Goal: Information Seeking & Learning: Learn about a topic

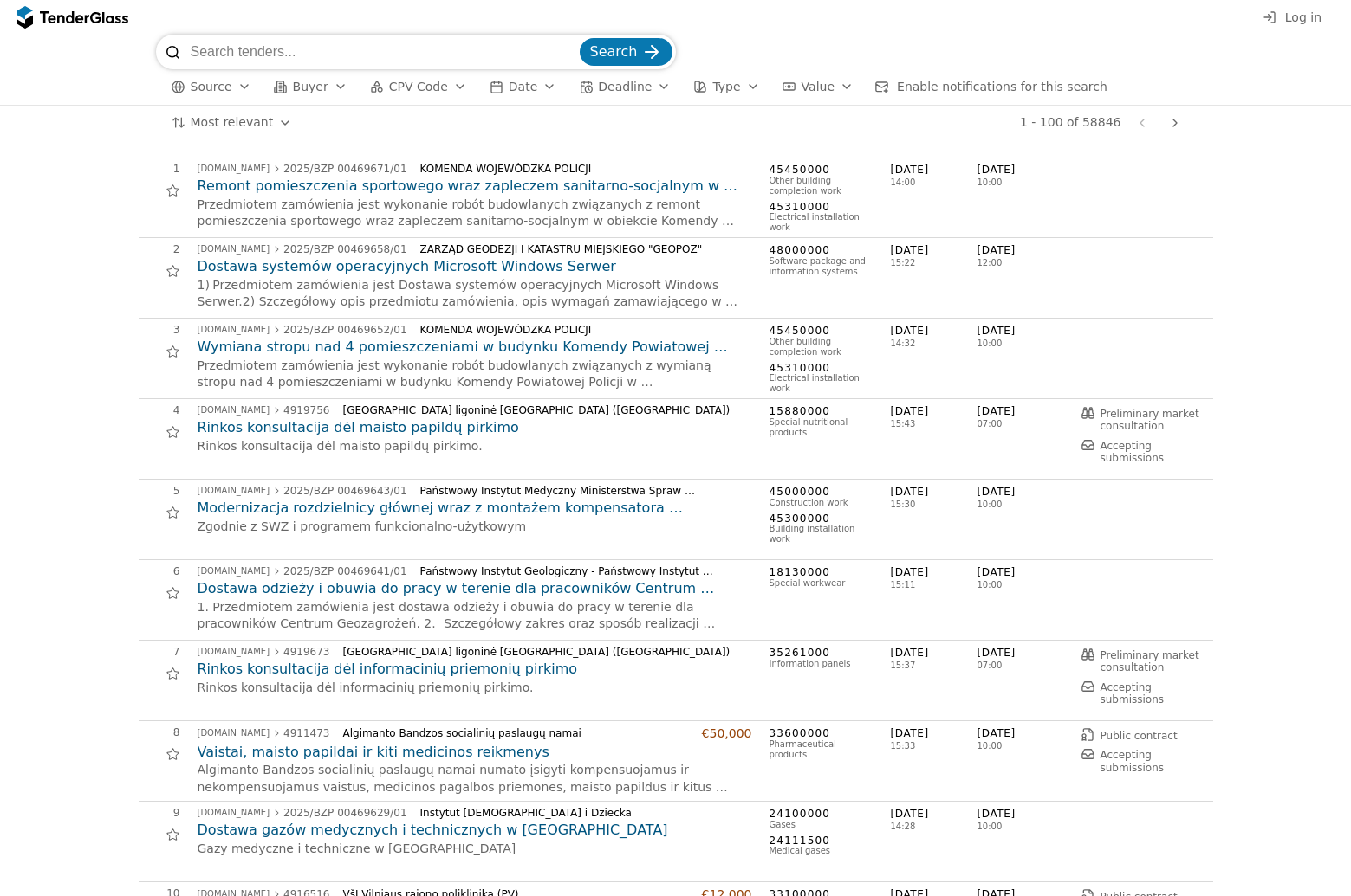
click at [446, 191] on h2 "Remont pomieszczenia sportowego wraz zapleczem sanitarno-socjalnym w obiekcie K…" at bounding box center [474, 187] width 554 height 19
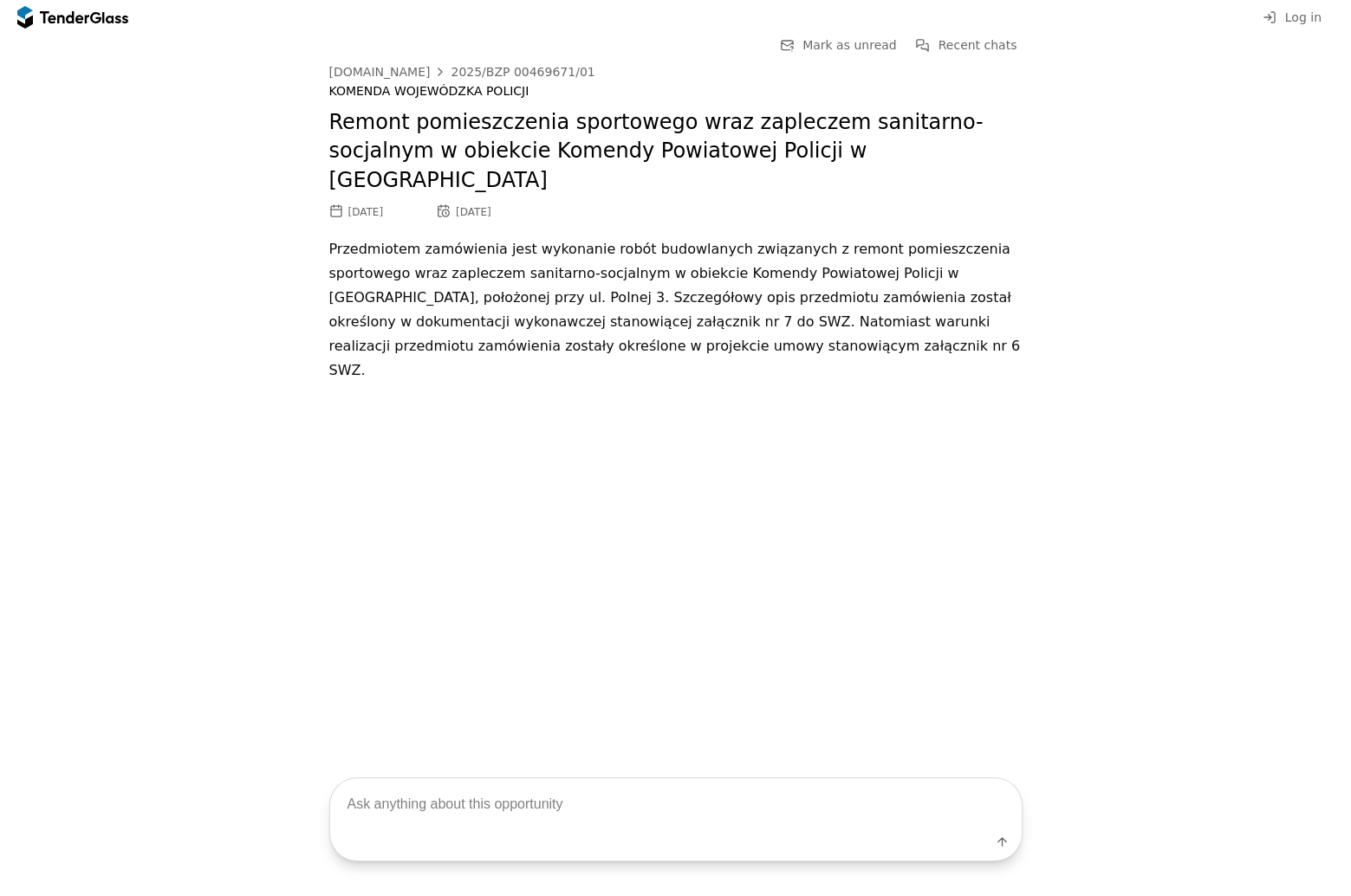
click at [446, 204] on div "[DATE] [DATE]" at bounding box center [676, 212] width 693 height 16
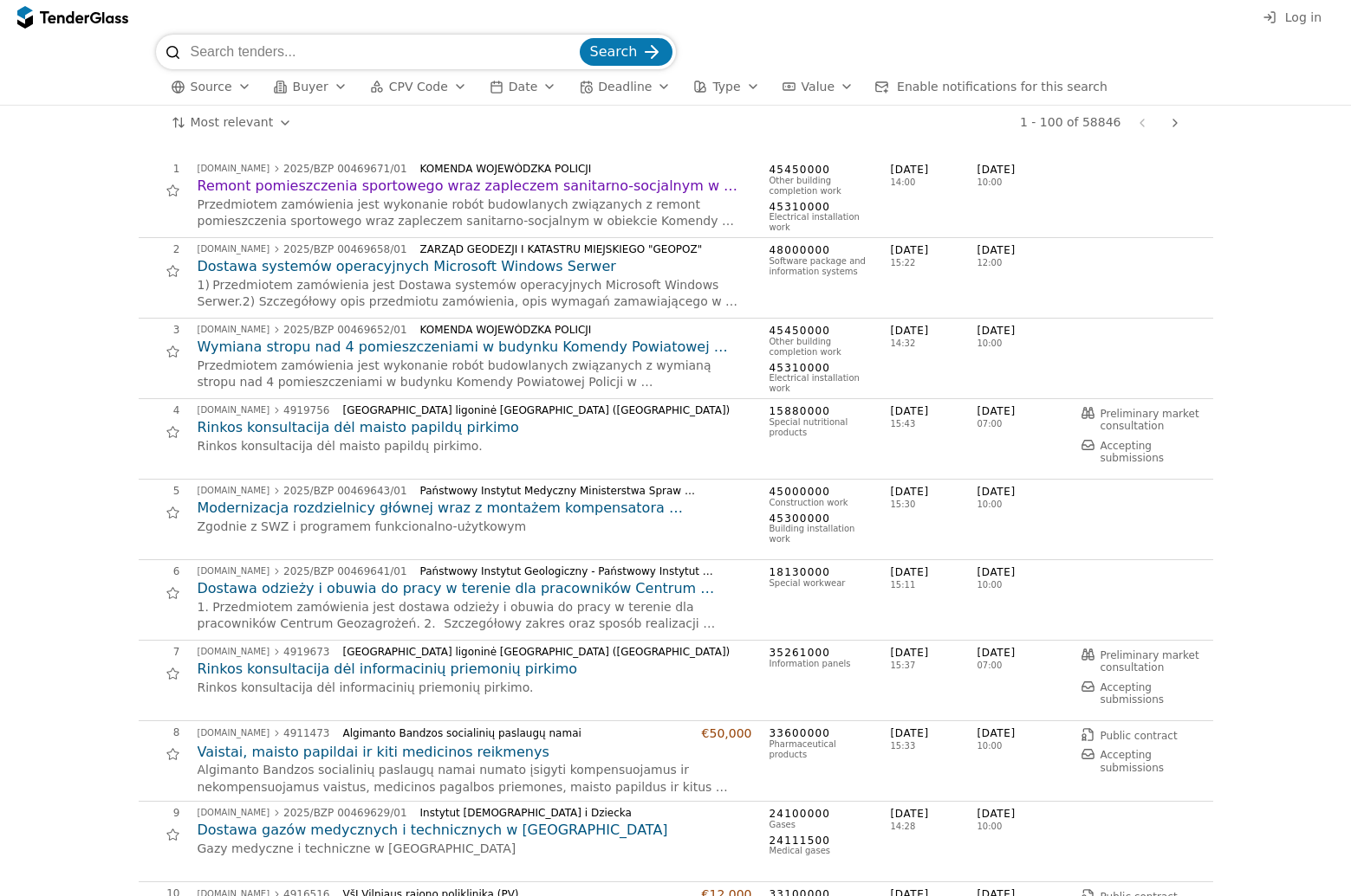
click at [413, 354] on h2 "Wymiana stropu nad 4 pomieszczeniami w budynku Komendy Powiatowej Policji w [GE…" at bounding box center [474, 347] width 554 height 19
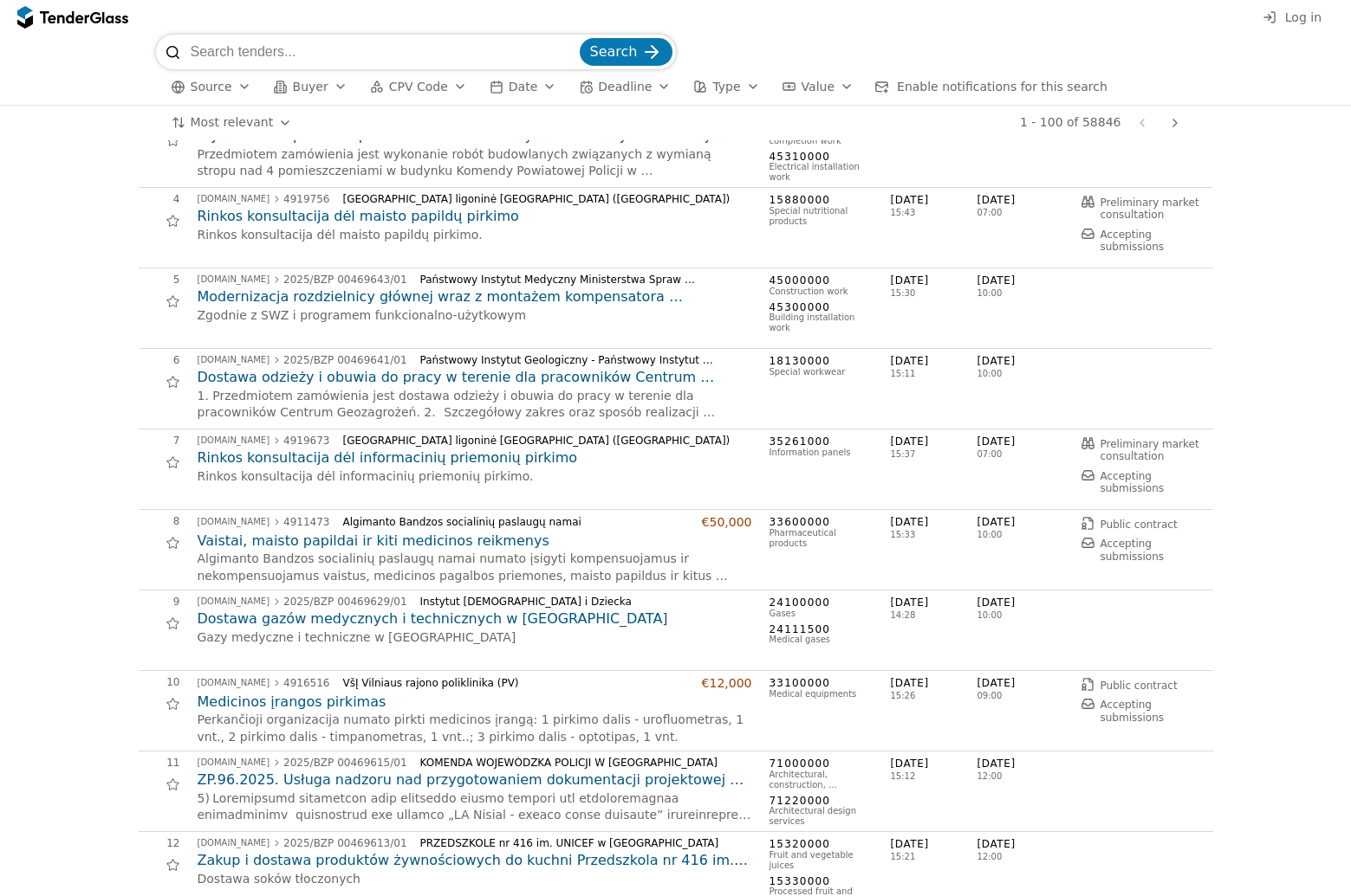
scroll to position [282, 0]
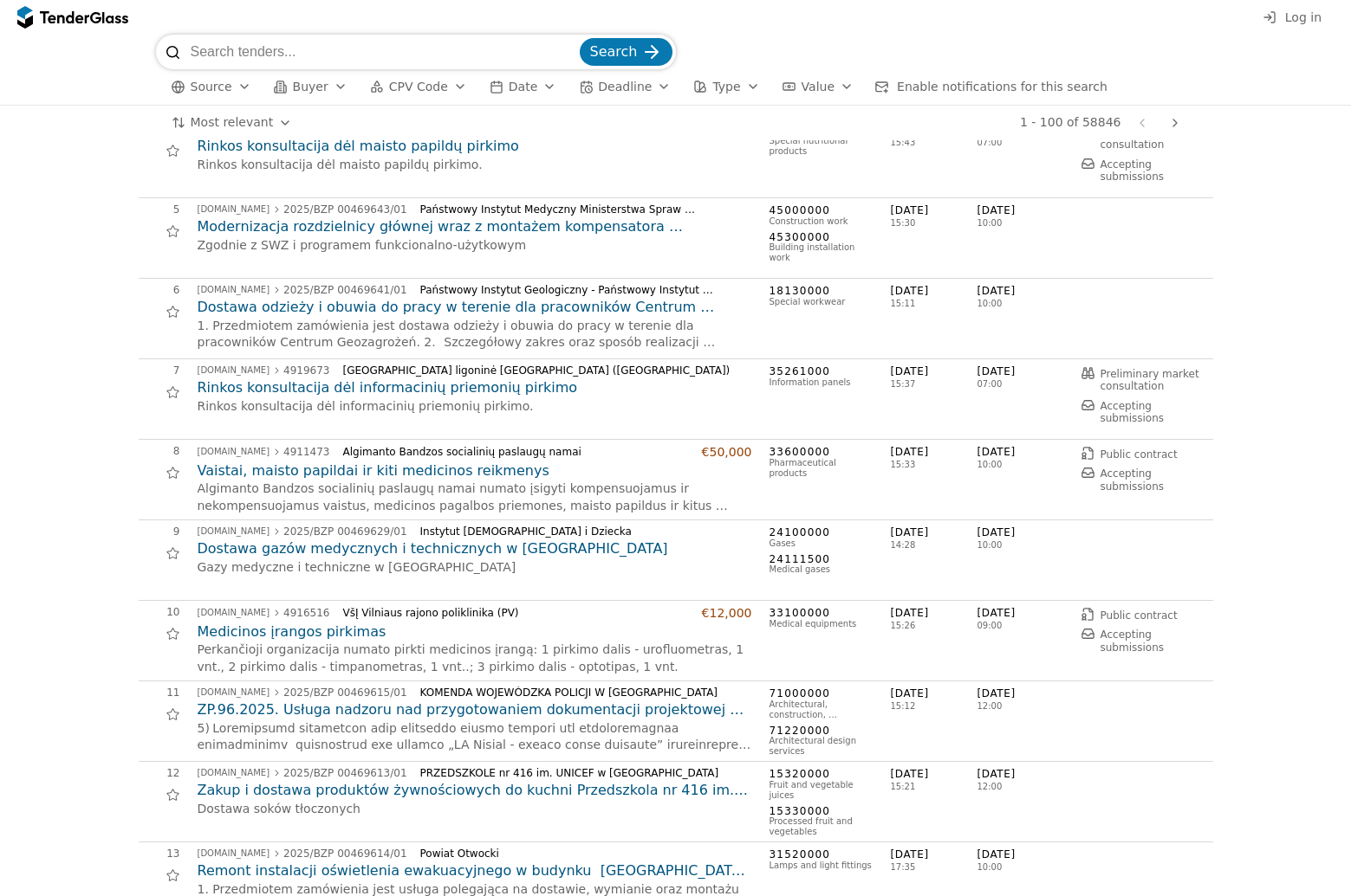
click at [422, 475] on h2 "Vaistai, maisto papildai ir kiti medicinos reikmenys" at bounding box center [474, 471] width 554 height 19
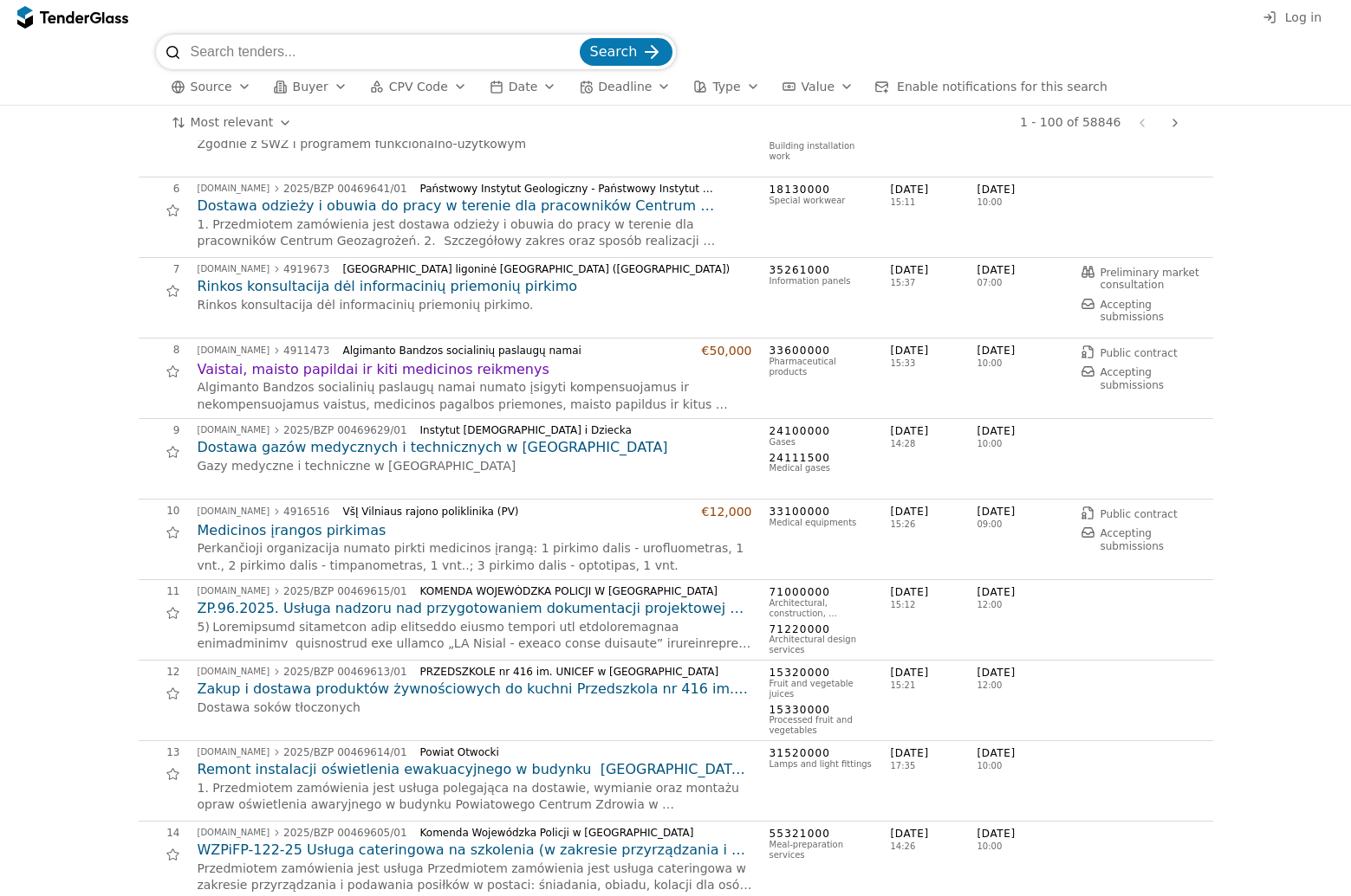
scroll to position [390, 0]
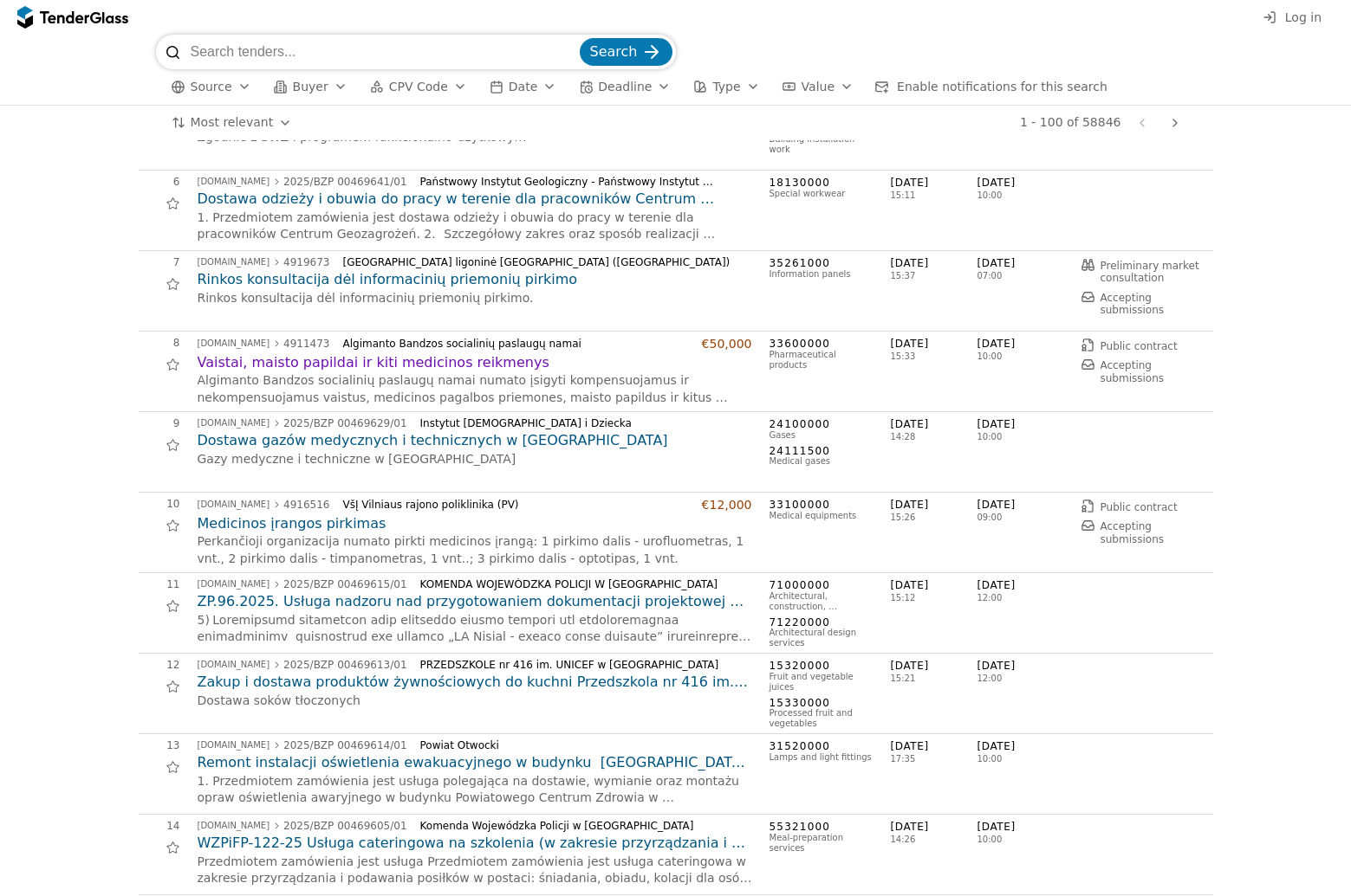
click at [276, 523] on h2 "Medicinos įrangos pirkimas" at bounding box center [474, 524] width 554 height 19
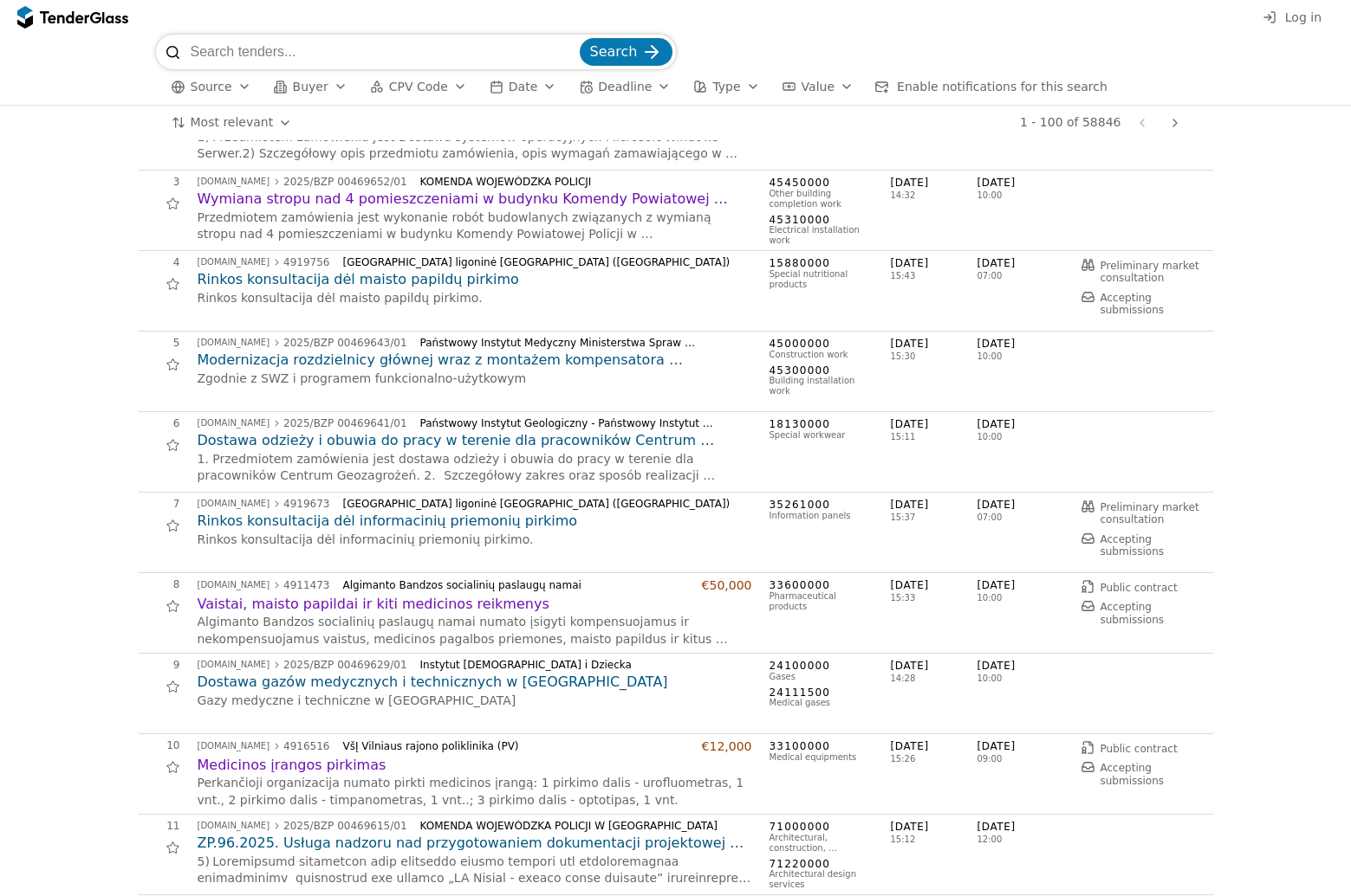
scroll to position [130, 0]
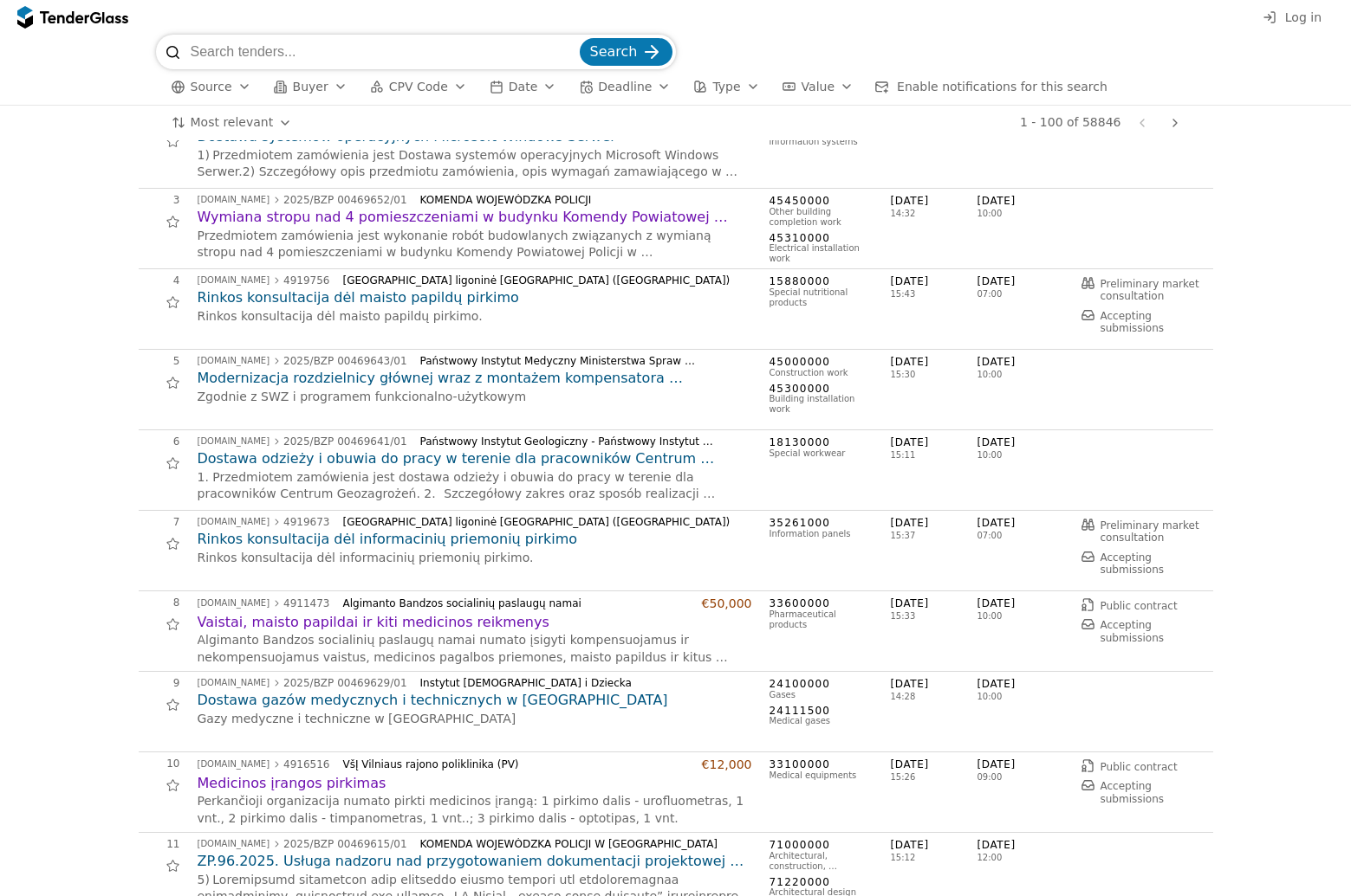
click at [423, 465] on h2 "Dostawa odzieży i obuwia do pracy w terenie dla pracowników Centrum Geozagrożeń" at bounding box center [474, 459] width 554 height 19
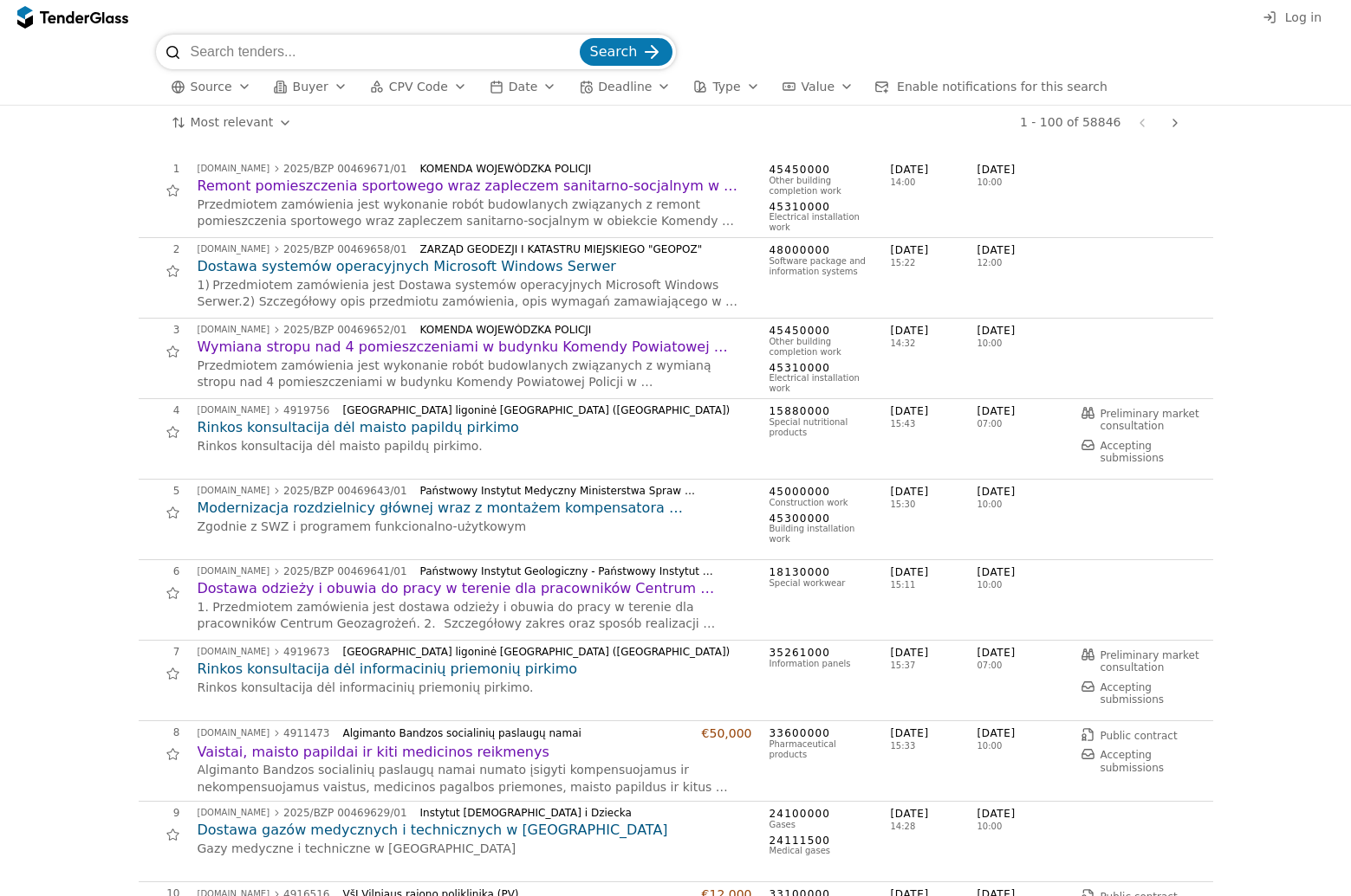
click at [423, 268] on h2 "Dostawa systemów operacyjnych Microsoft Windows Serwer" at bounding box center [474, 267] width 554 height 19
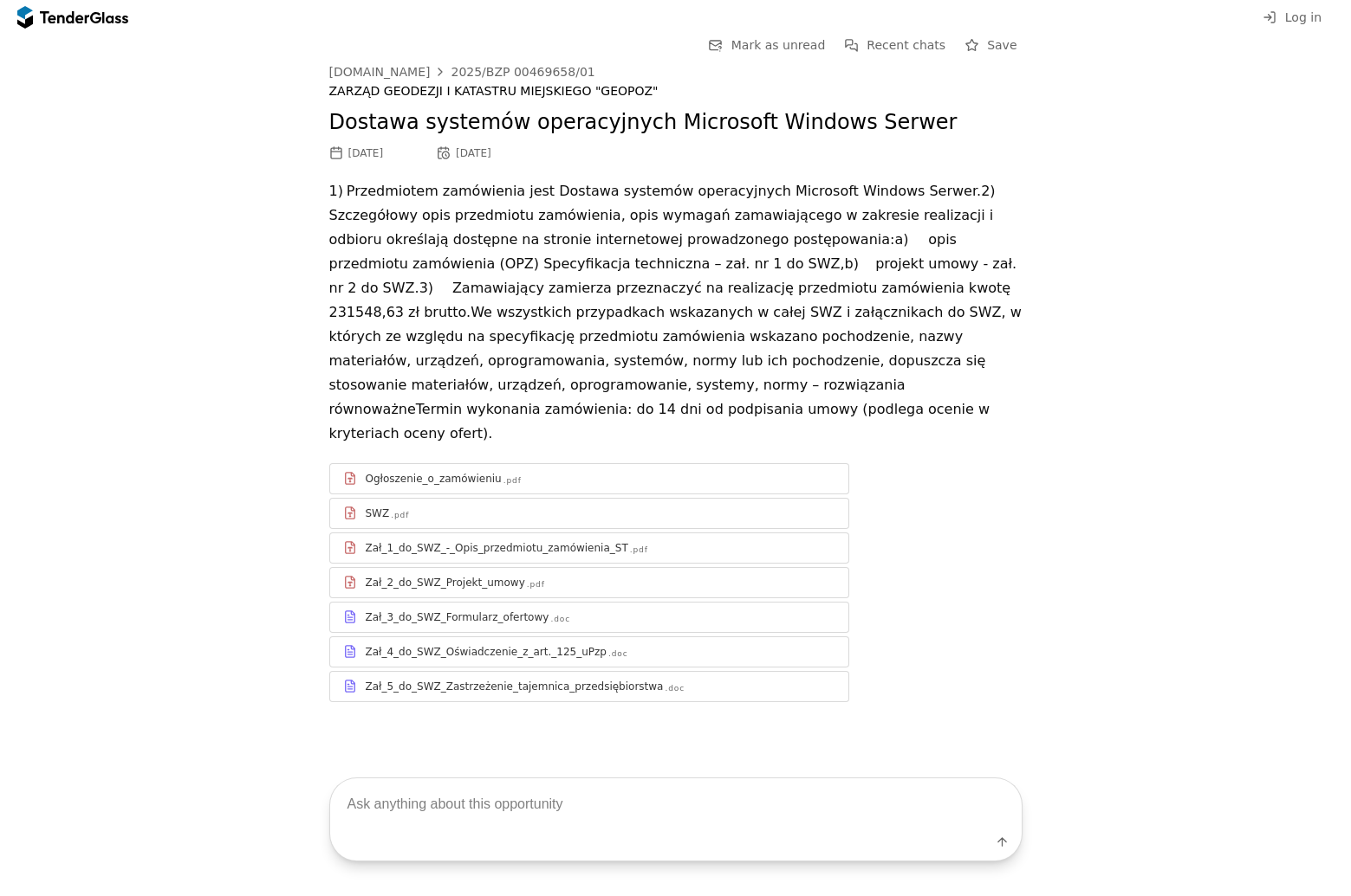
click at [54, 13] on div at bounding box center [65, 17] width 49 height 11
